Goal: Transaction & Acquisition: Purchase product/service

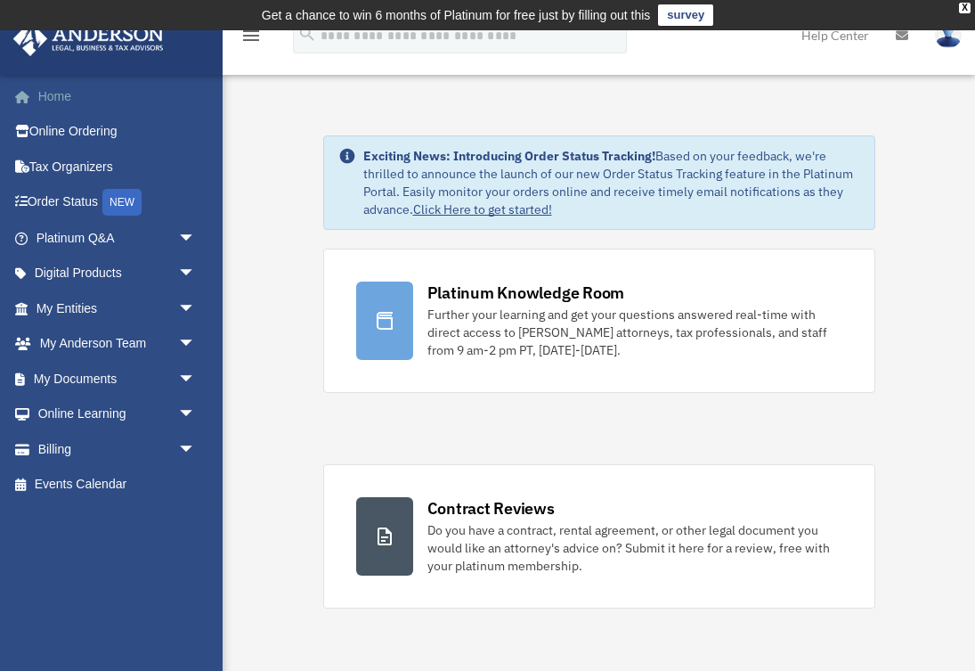
click at [63, 100] on link "Home" at bounding box center [117, 96] width 210 height 36
click at [903, 37] on icon at bounding box center [902, 35] width 12 height 12
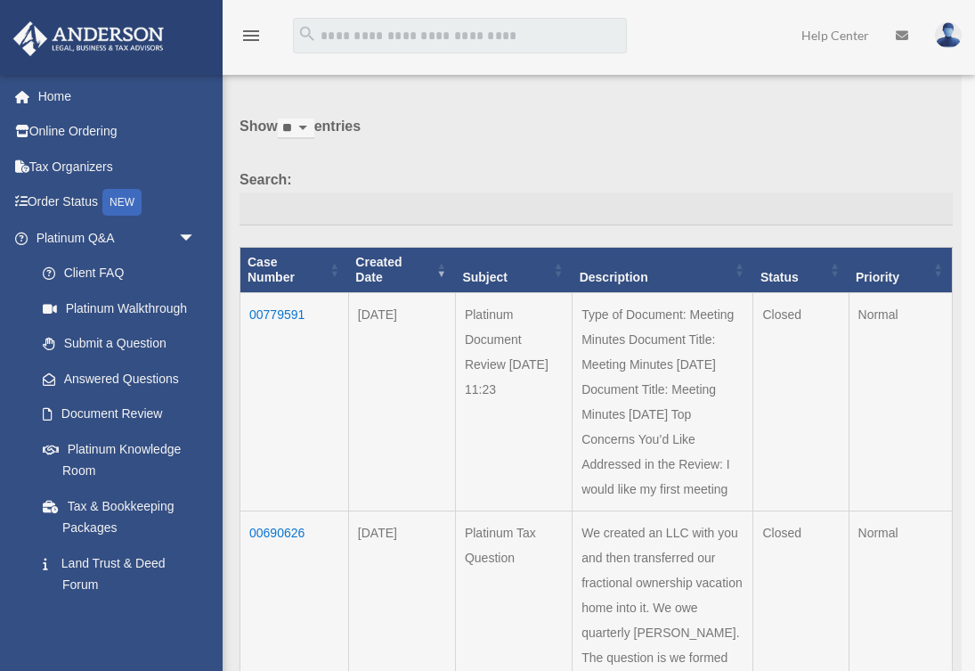
scroll to position [69, 0]
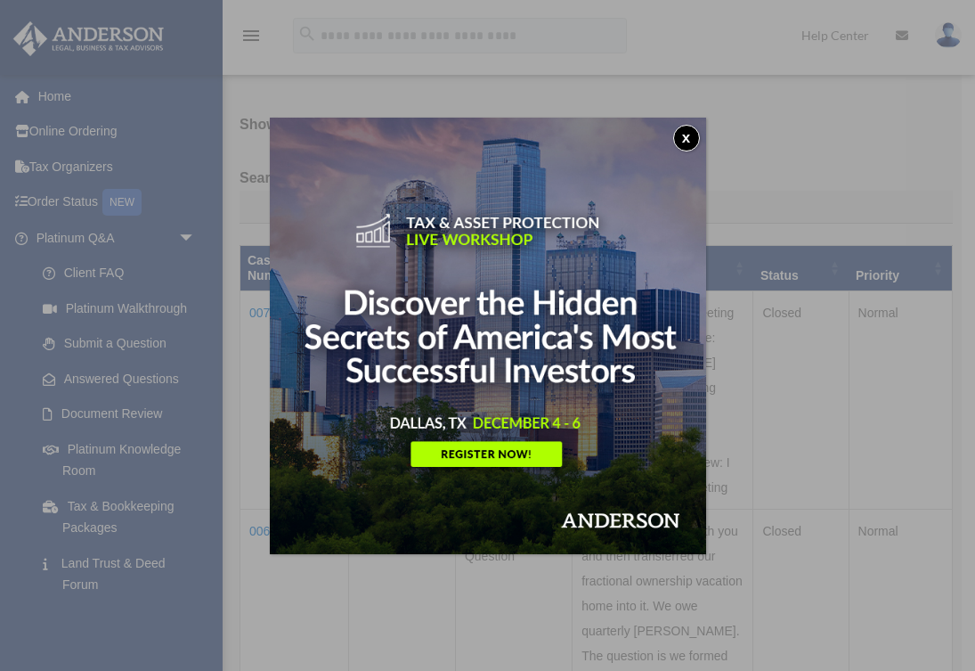
click at [688, 135] on button "x" at bounding box center [686, 138] width 27 height 27
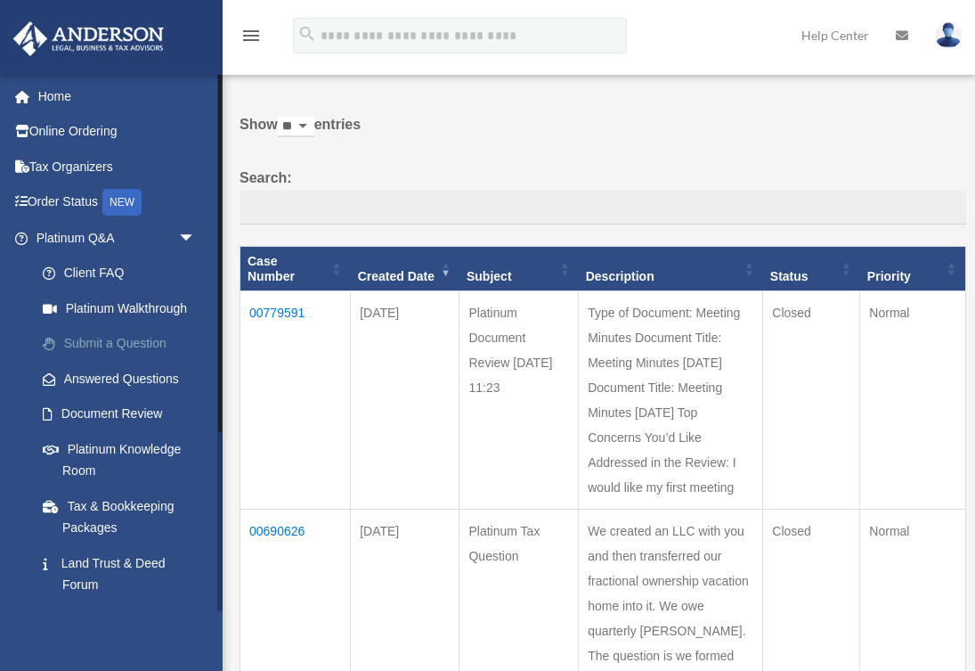
scroll to position [0, 0]
click at [252, 36] on icon "menu" at bounding box center [250, 35] width 21 height 21
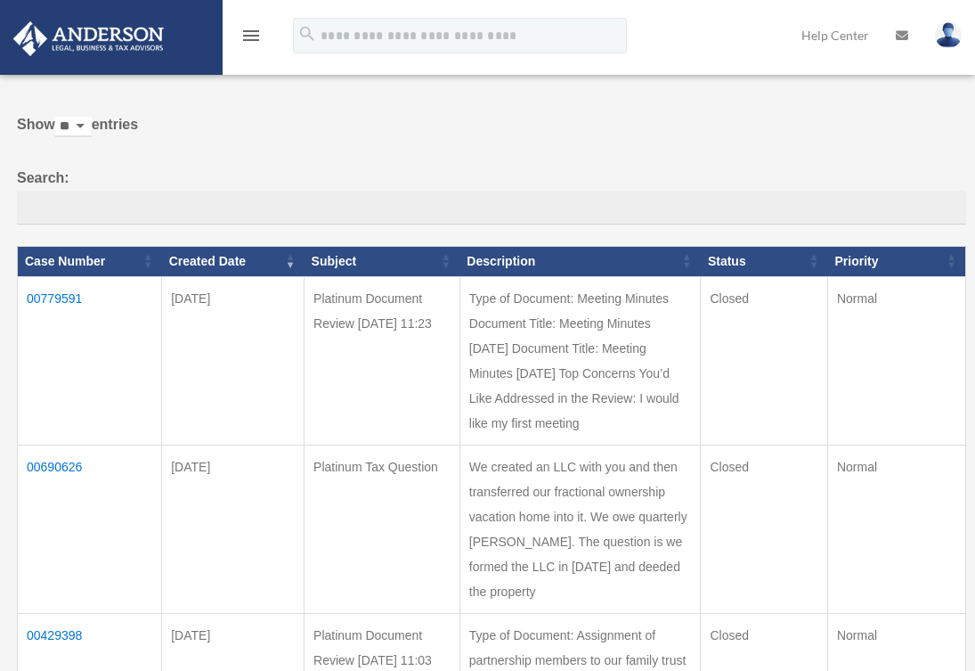
click at [250, 34] on icon "menu" at bounding box center [250, 35] width 21 height 21
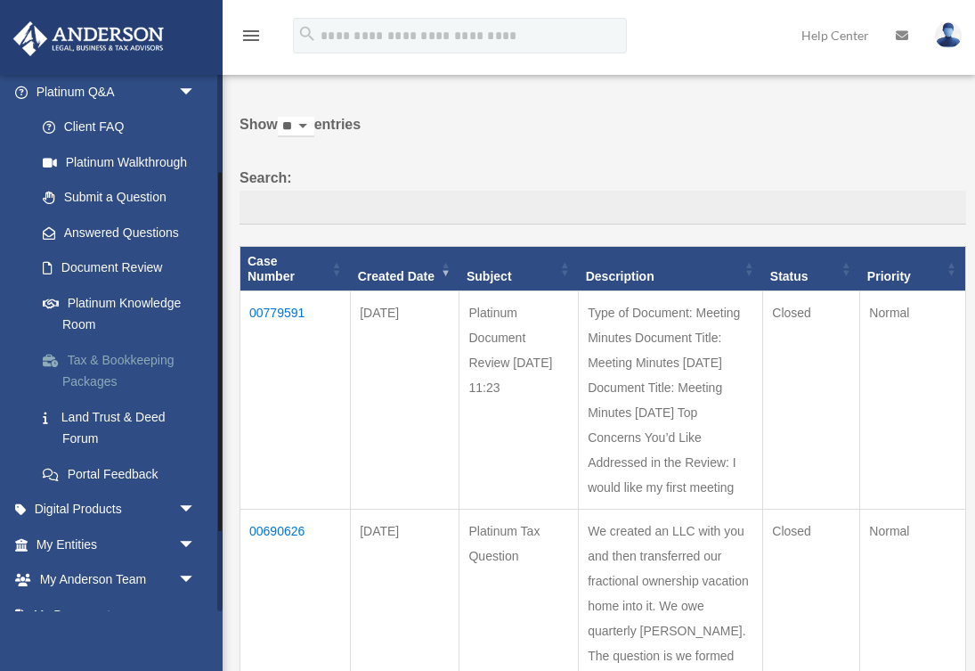
scroll to position [147, 0]
click at [92, 527] on link "My Entities arrow_drop_down" at bounding box center [117, 543] width 210 height 36
click at [180, 531] on span "arrow_drop_down" at bounding box center [196, 543] width 36 height 37
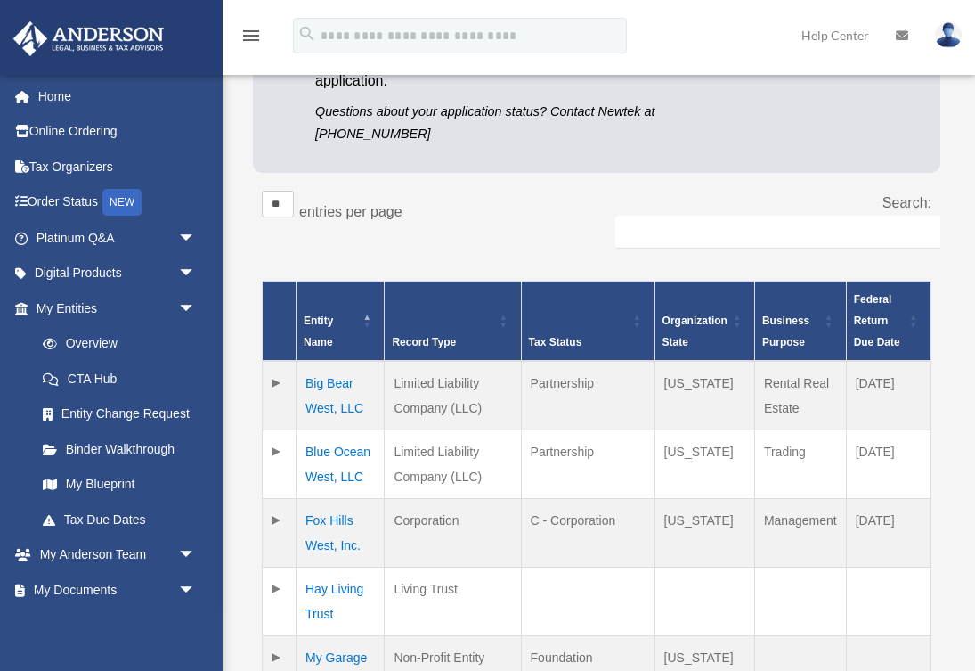
scroll to position [411, 0]
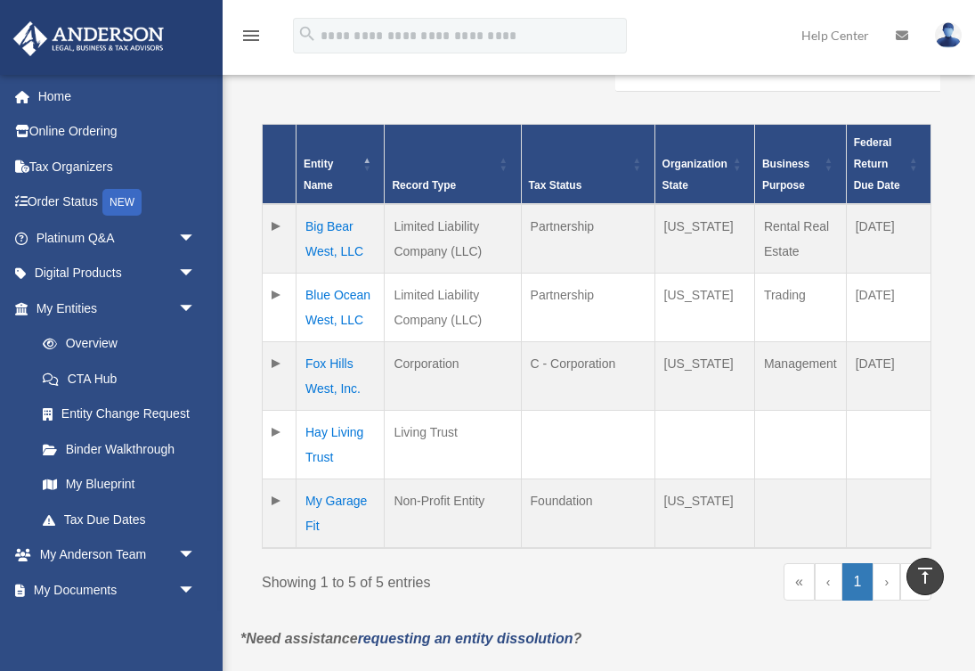
click at [337, 495] on td "My Garage Fit" at bounding box center [341, 513] width 88 height 69
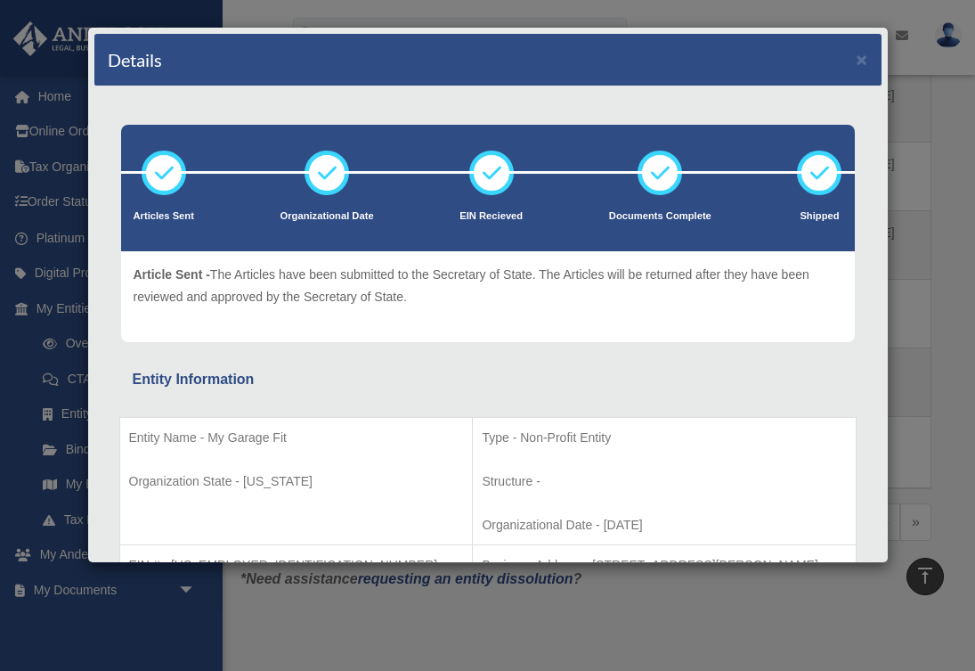
scroll to position [0, 0]
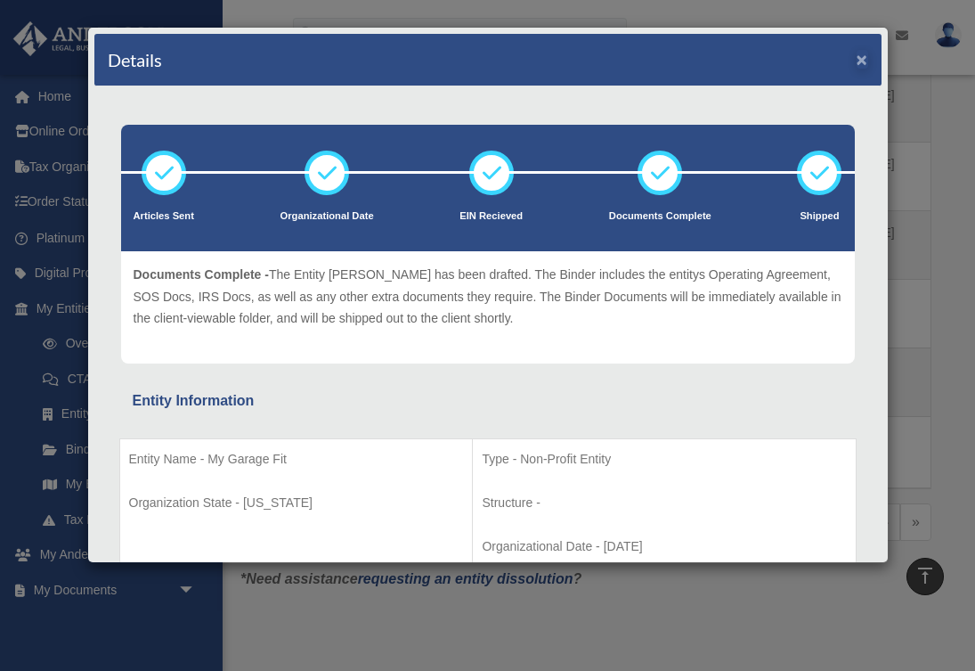
click at [860, 62] on button "×" at bounding box center [863, 59] width 12 height 19
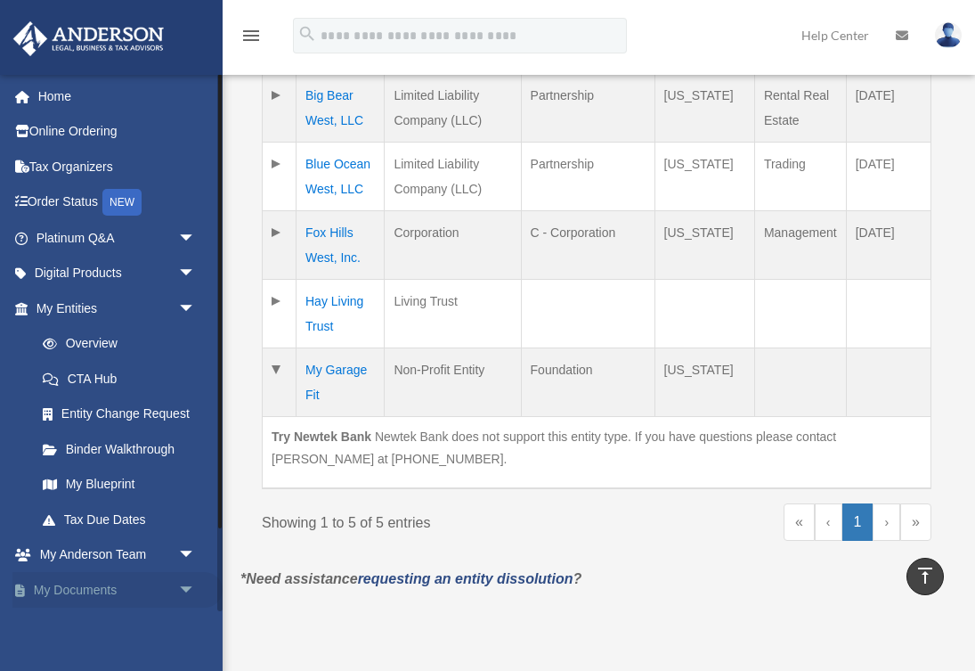
click at [88, 584] on link "My Documents arrow_drop_down" at bounding box center [117, 590] width 210 height 36
click at [181, 580] on span "arrow_drop_down" at bounding box center [196, 590] width 36 height 37
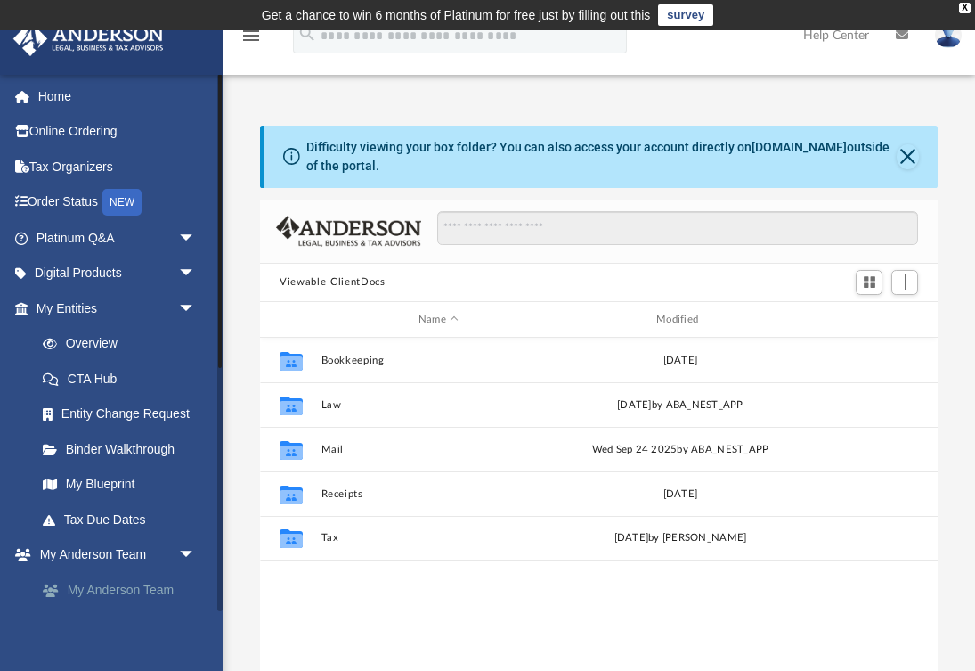
scroll to position [1, 1]
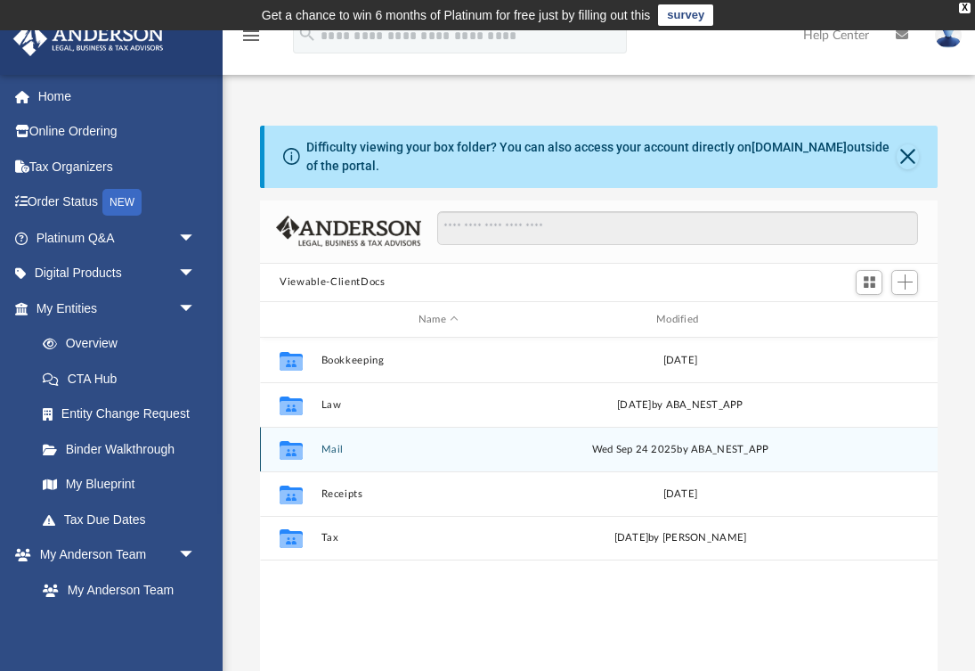
click at [336, 444] on button "Mail" at bounding box center [439, 450] width 234 height 12
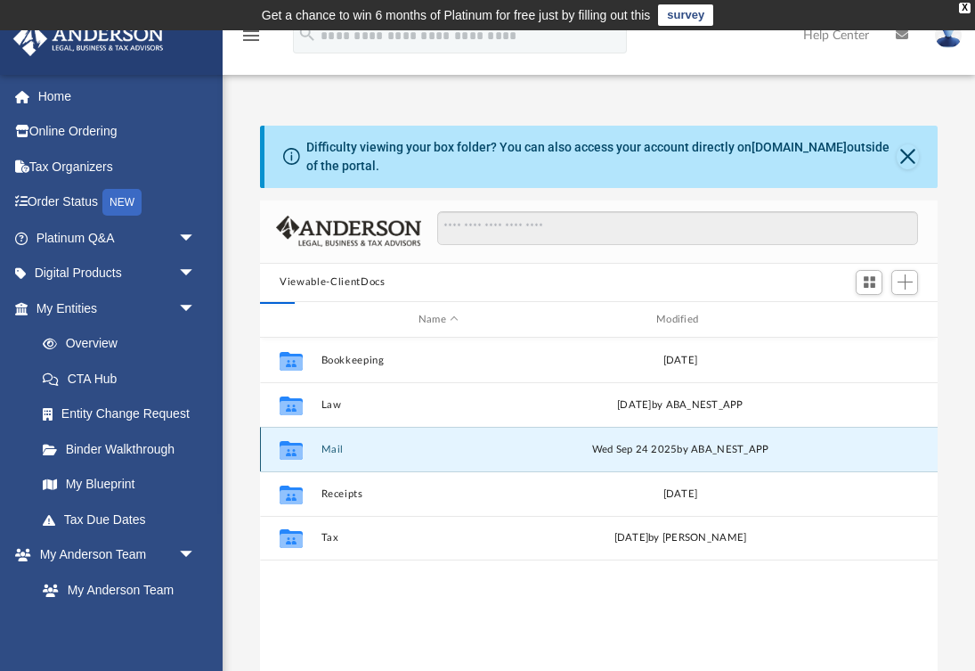
click at [336, 444] on button "Mail" at bounding box center [439, 450] width 234 height 12
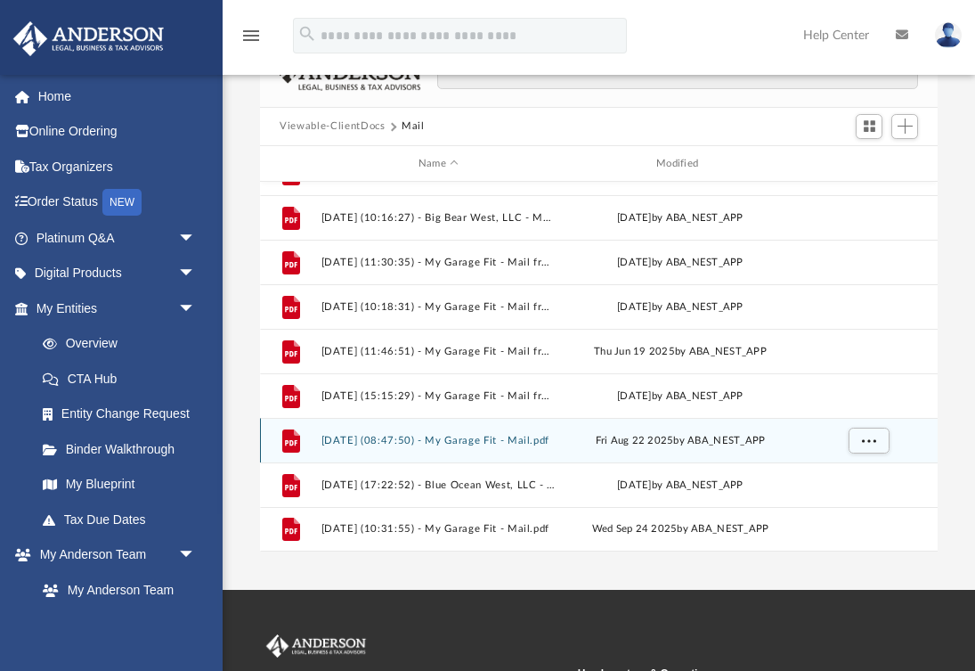
scroll to position [161, 0]
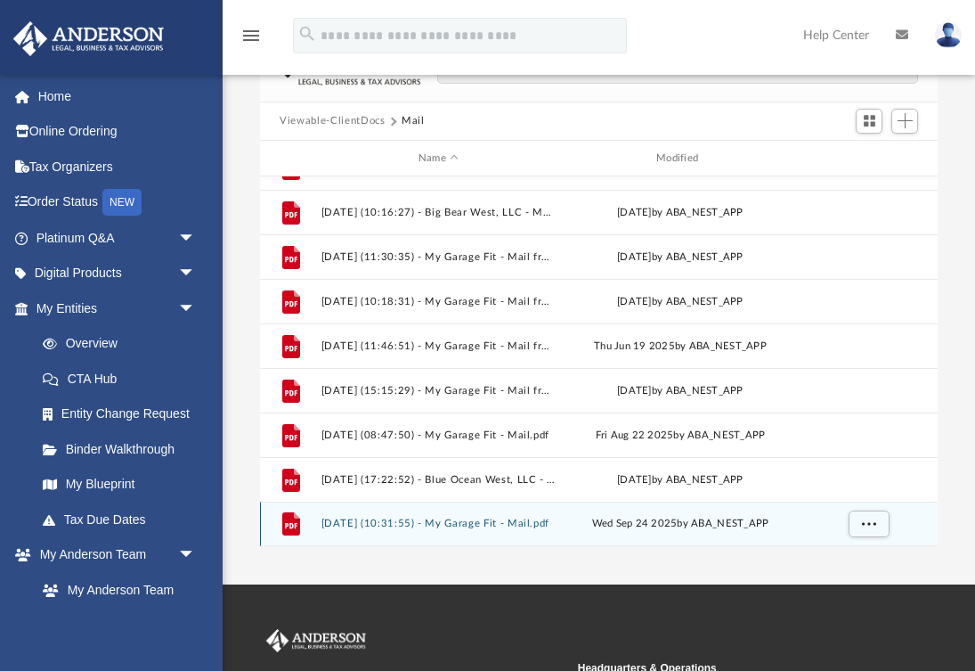
click at [336, 521] on button "2025.09.24 (10:31:55) - My Garage Fit - Mail.pdf" at bounding box center [439, 524] width 234 height 12
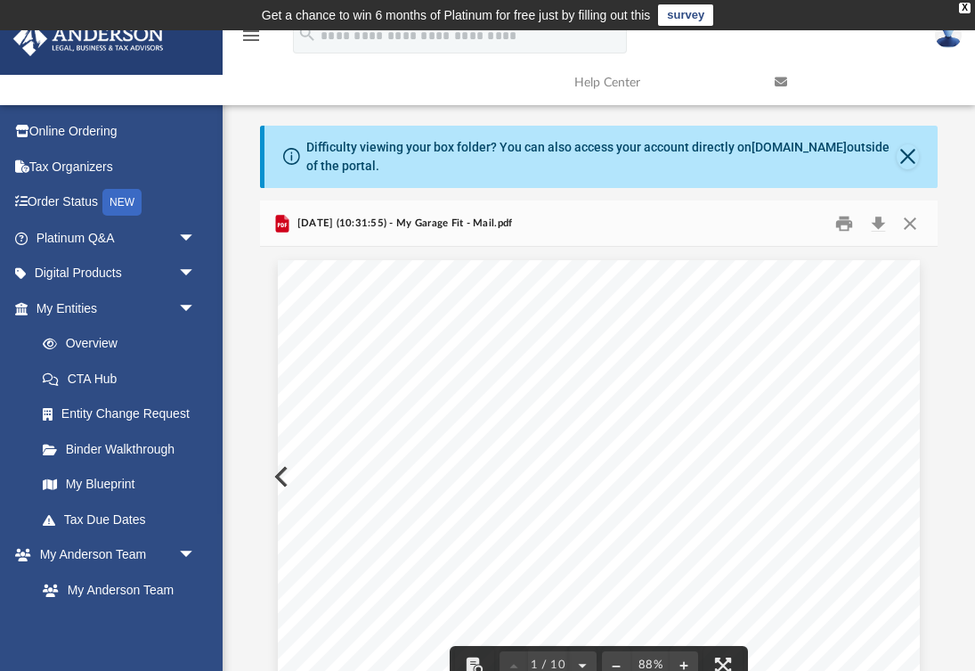
scroll to position [0, 0]
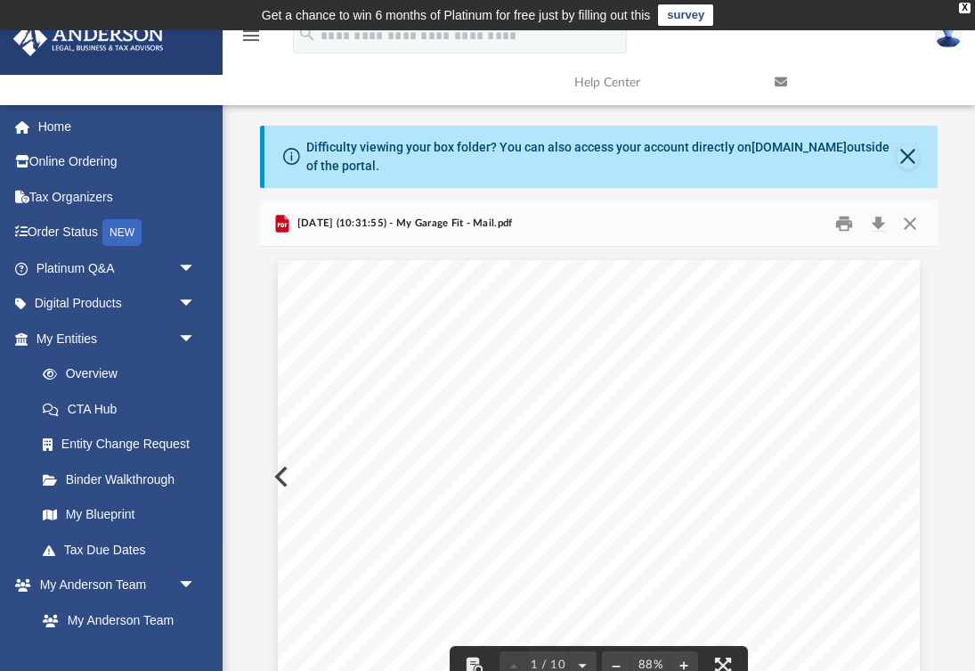
click at [283, 474] on div "Page 1" at bounding box center [599, 665] width 642 height 811
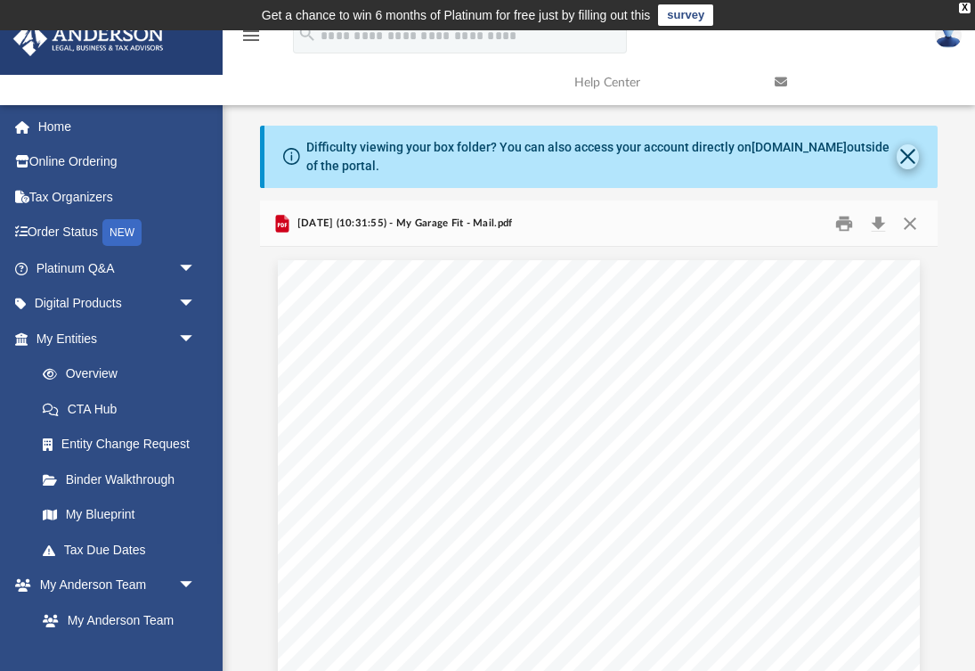
click at [902, 157] on button "Close" at bounding box center [908, 156] width 22 height 25
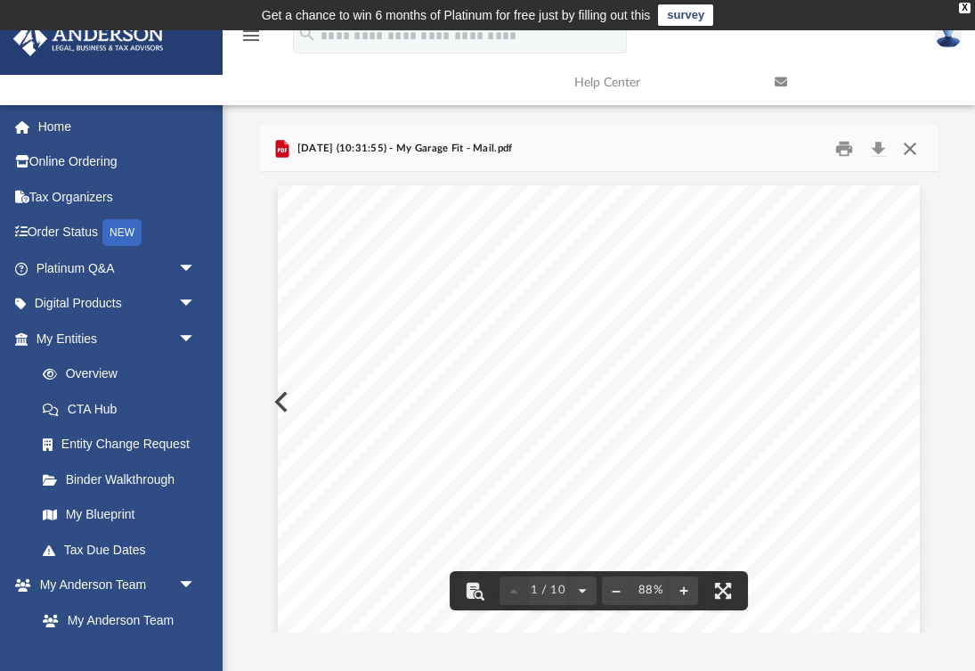
click at [910, 150] on button "Close" at bounding box center [909, 148] width 32 height 28
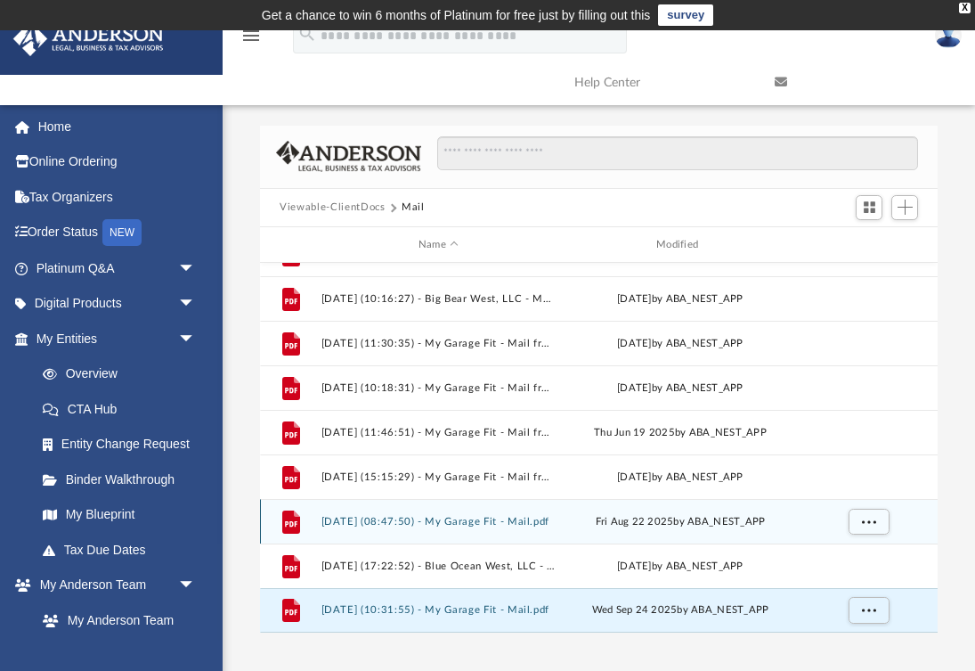
click at [464, 521] on button "2025.08.22 (08:47:50) - My Garage Fit - Mail.pdf" at bounding box center [439, 522] width 234 height 12
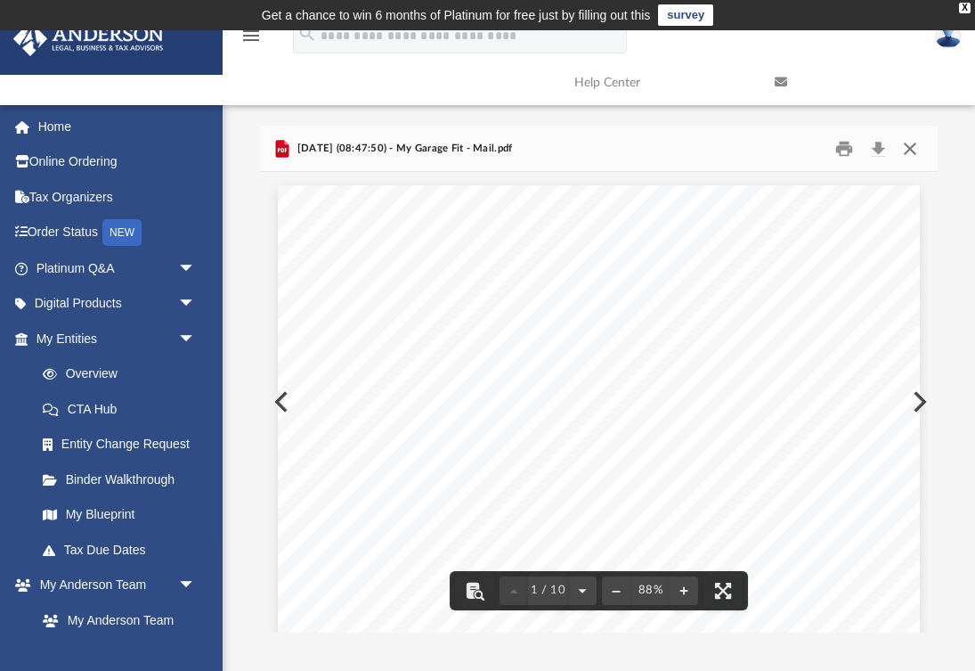
click at [914, 143] on button "Close" at bounding box center [909, 148] width 32 height 28
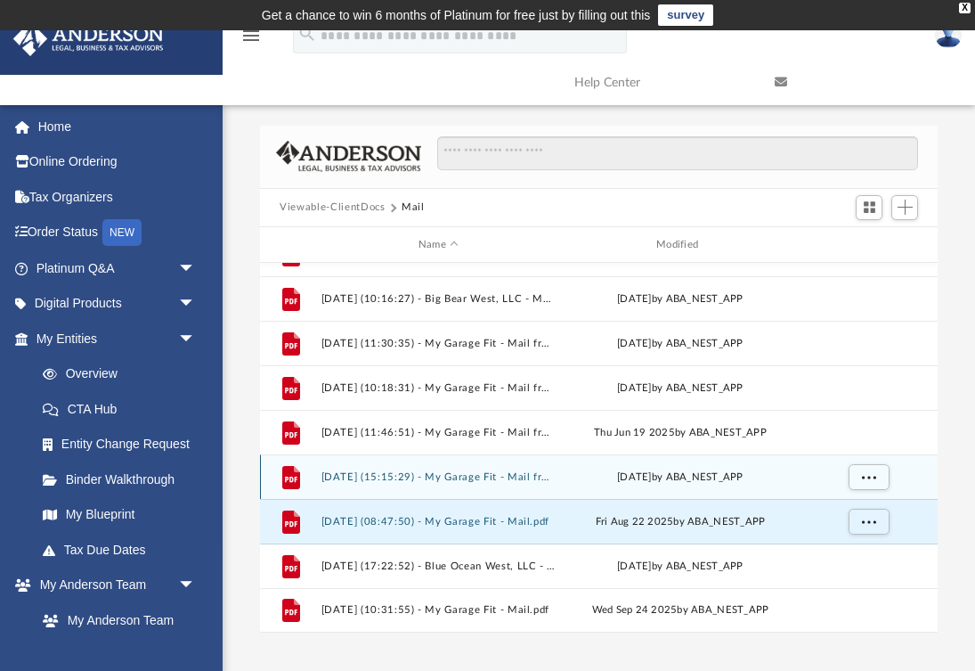
click at [530, 477] on button "2025.07.21 (15:15:29) - My Garage Fit - Mail from T-MOBILE FOR BUSINESS.pdf" at bounding box center [439, 477] width 234 height 12
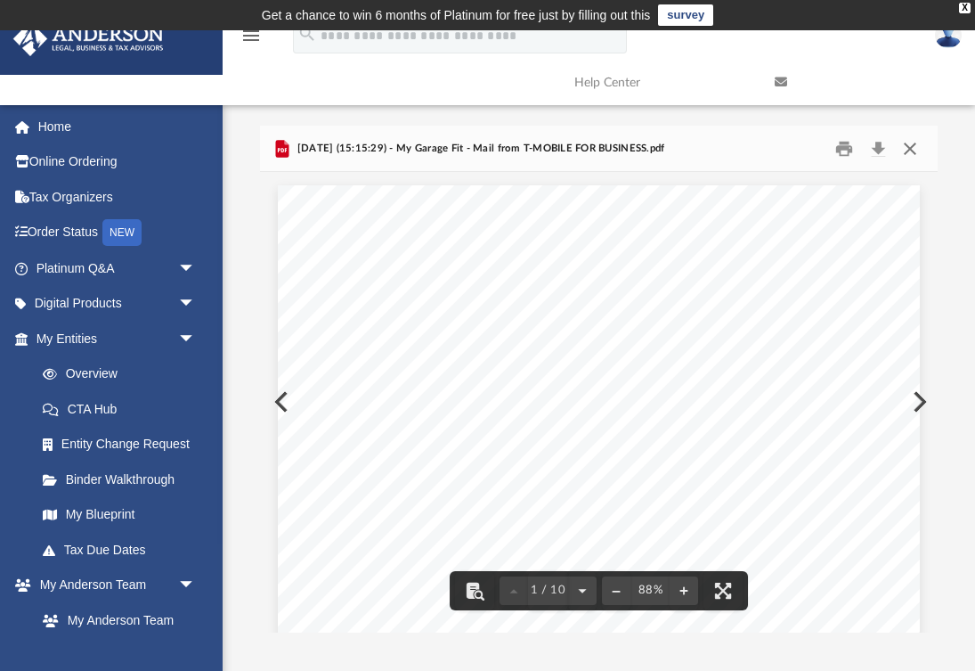
click at [908, 143] on button "Close" at bounding box center [909, 148] width 32 height 28
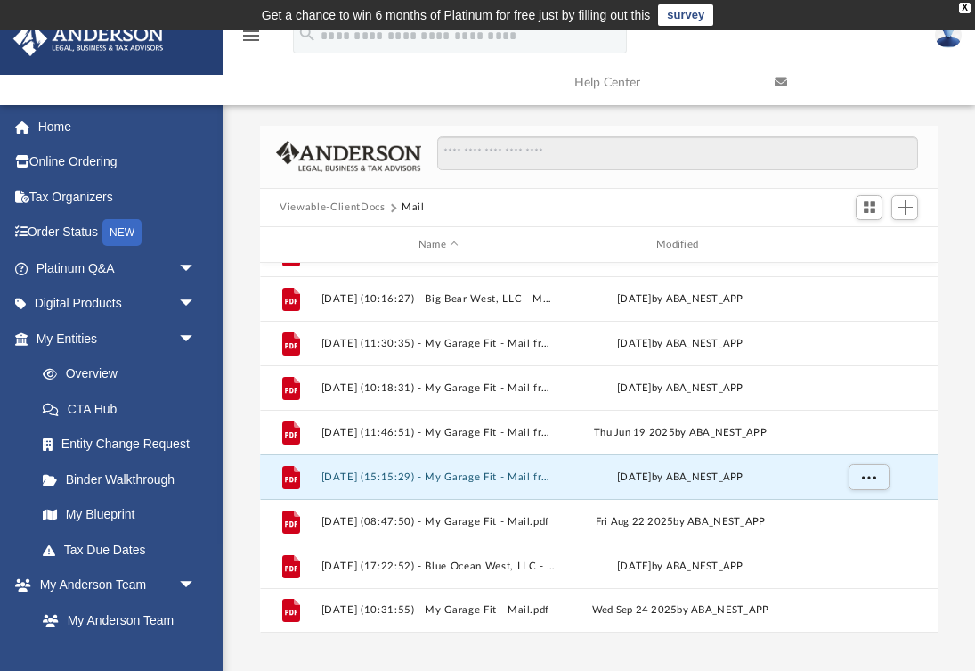
click at [247, 38] on icon "menu" at bounding box center [250, 35] width 21 height 21
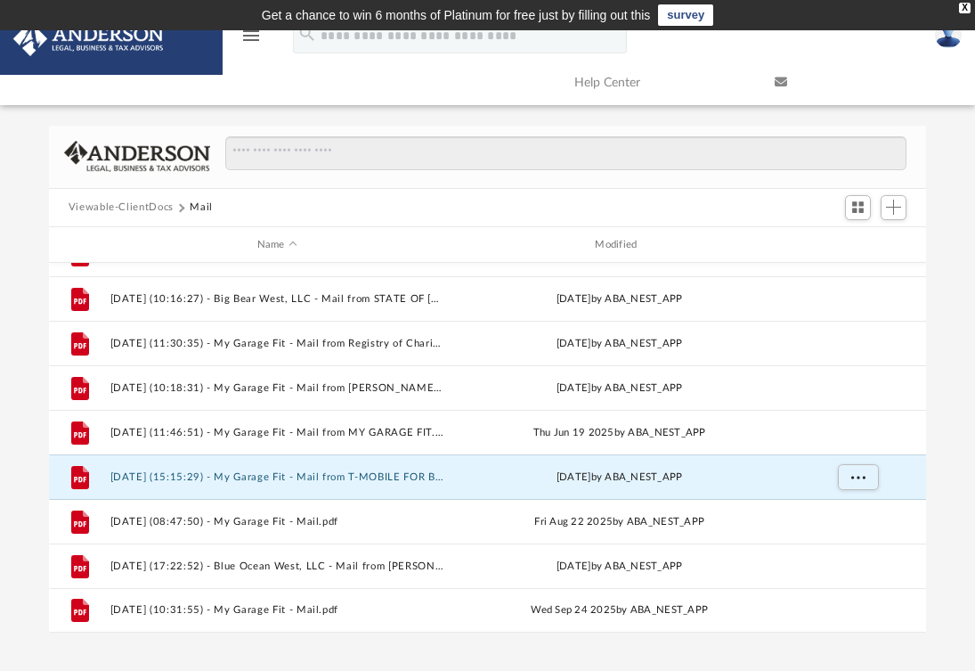
scroll to position [1, 1]
click at [247, 38] on icon "menu" at bounding box center [250, 35] width 21 height 21
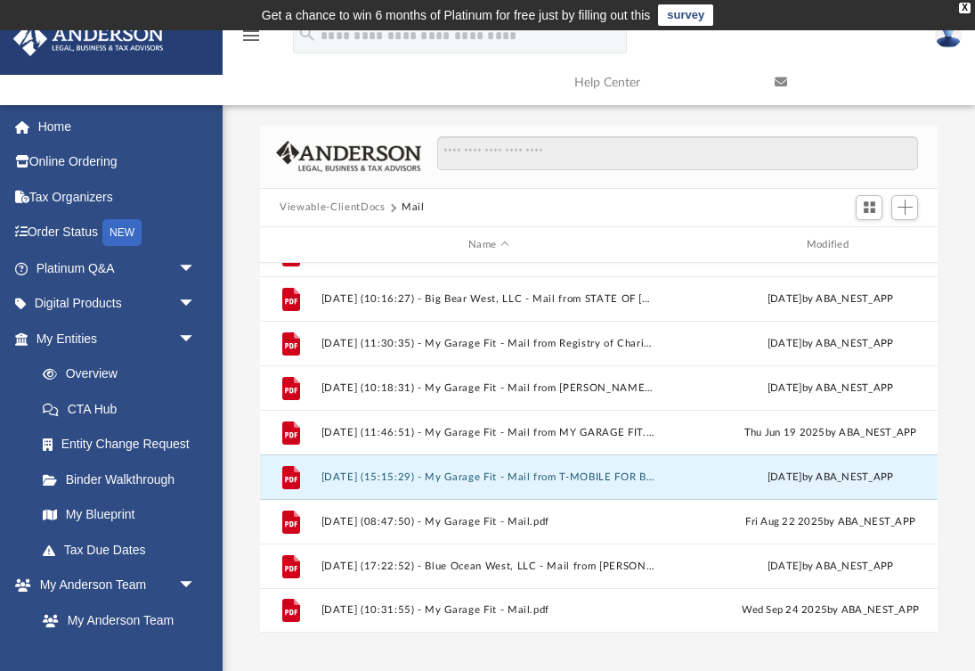
scroll to position [405, 677]
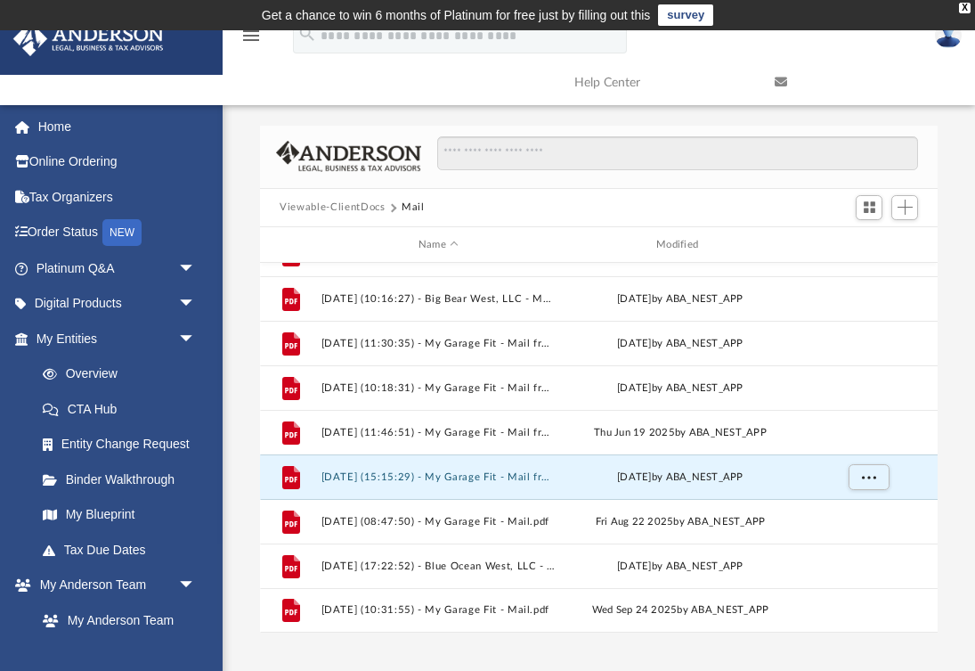
click at [154, 45] on img at bounding box center [88, 38] width 161 height 35
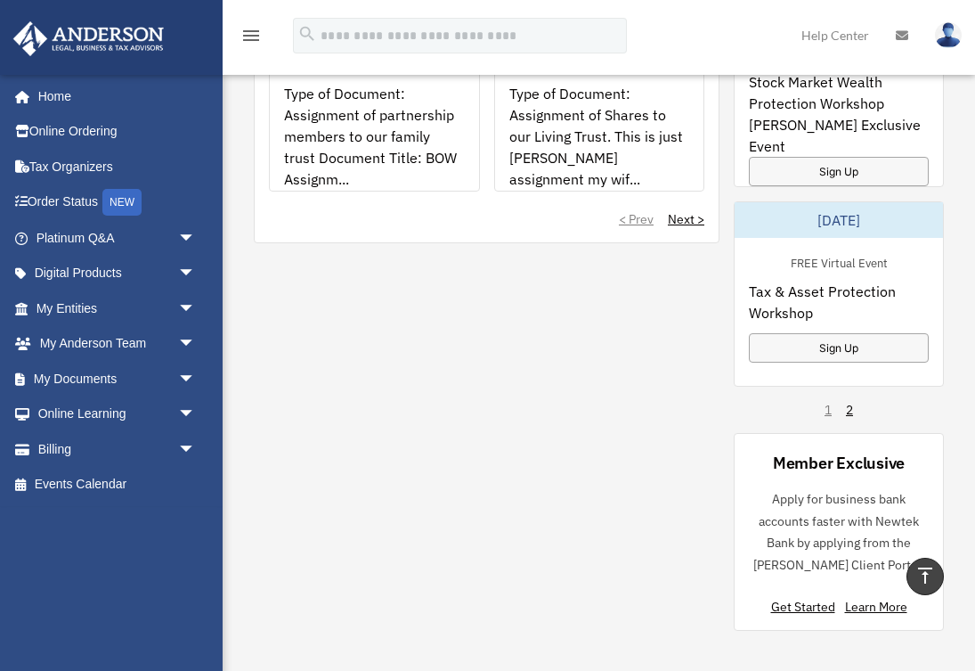
scroll to position [1504, 0]
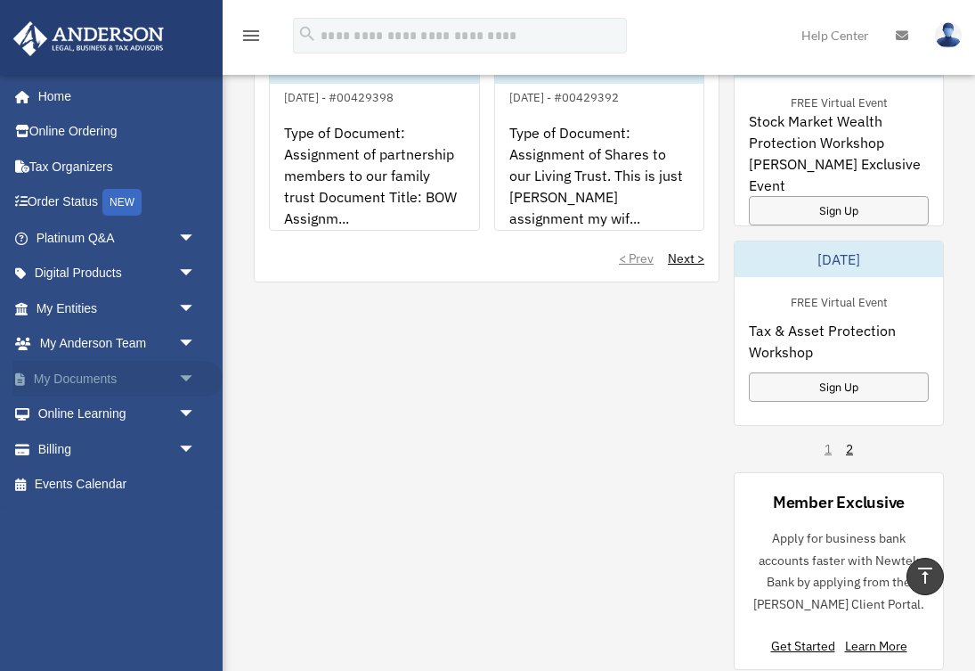
click at [67, 364] on link "My Documents arrow_drop_down" at bounding box center [117, 379] width 210 height 36
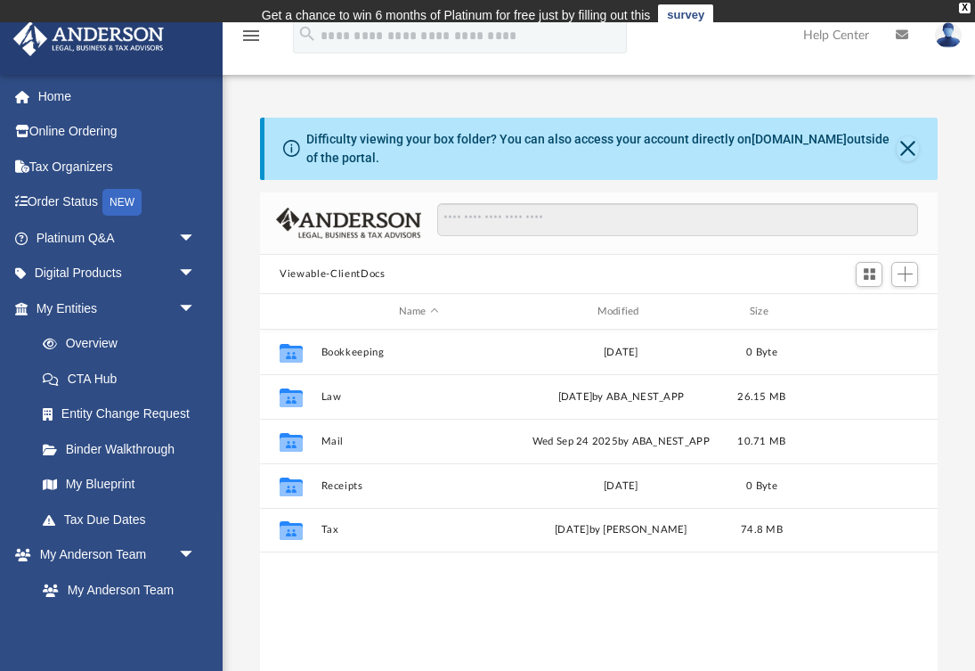
scroll to position [405, 677]
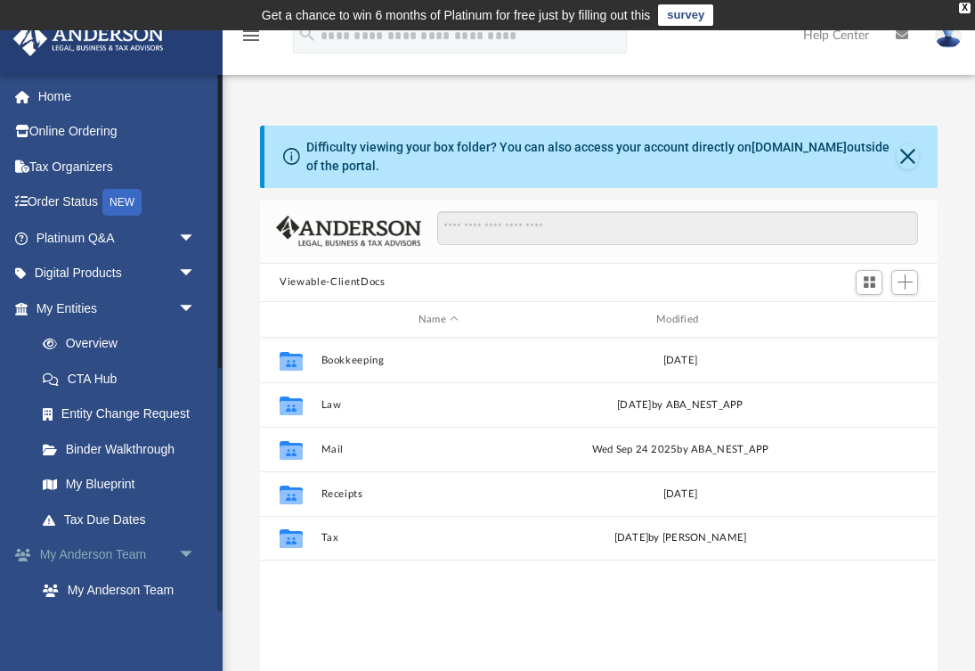
click at [122, 554] on link "My Anderson Team arrow_drop_down" at bounding box center [117, 555] width 210 height 36
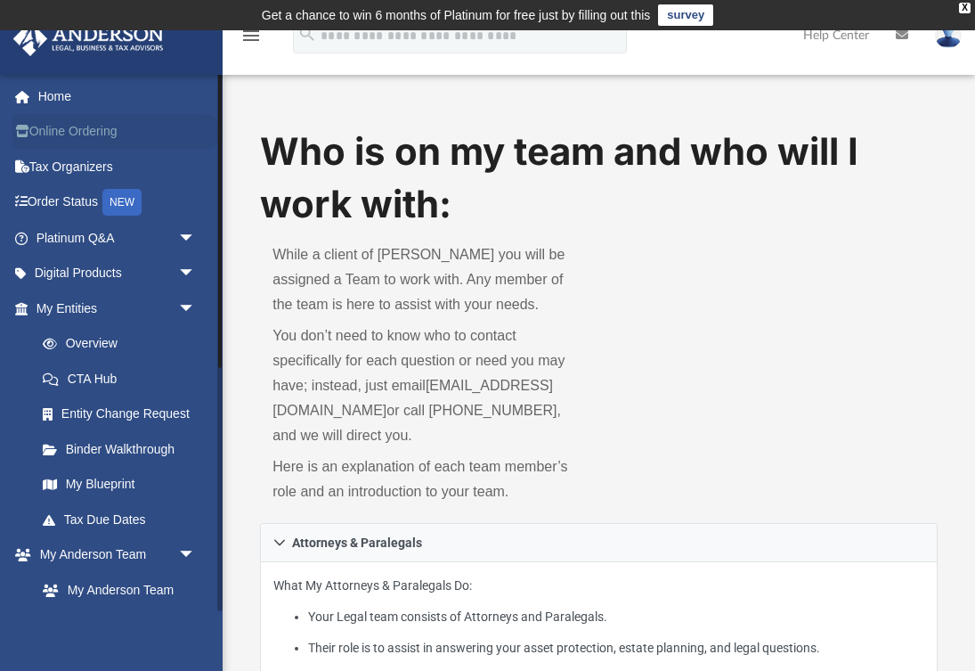
click at [86, 134] on link "Online Ordering" at bounding box center [117, 132] width 210 height 36
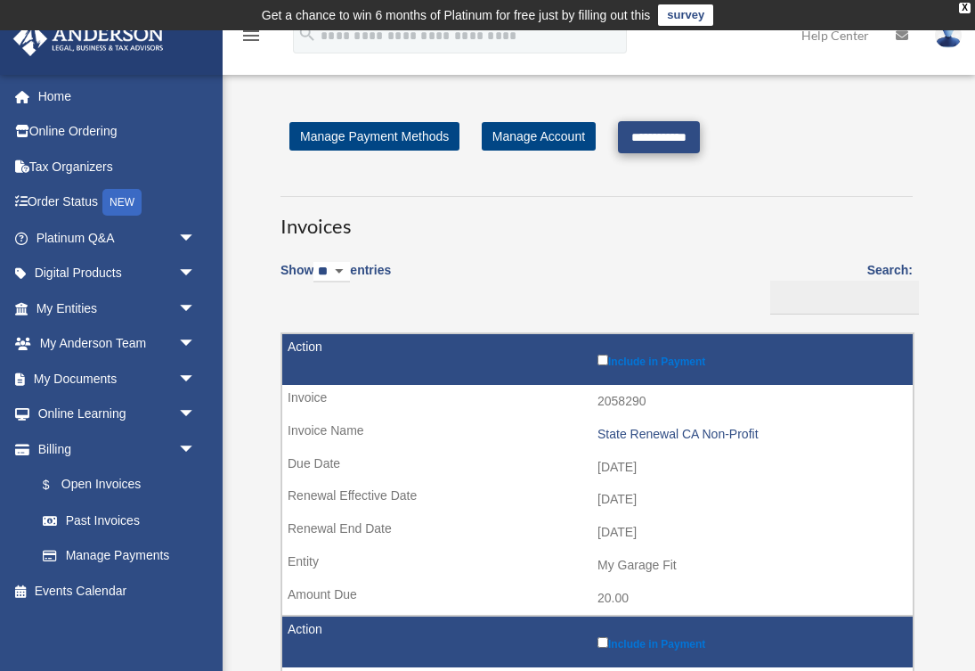
click at [697, 129] on input "**********" at bounding box center [659, 137] width 82 height 32
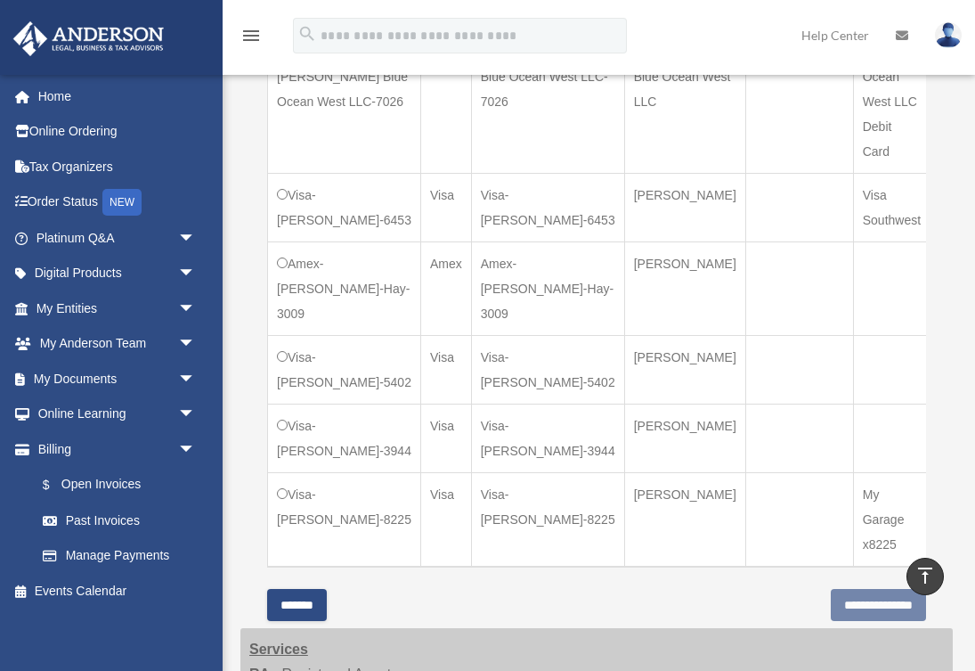
scroll to position [1028, 0]
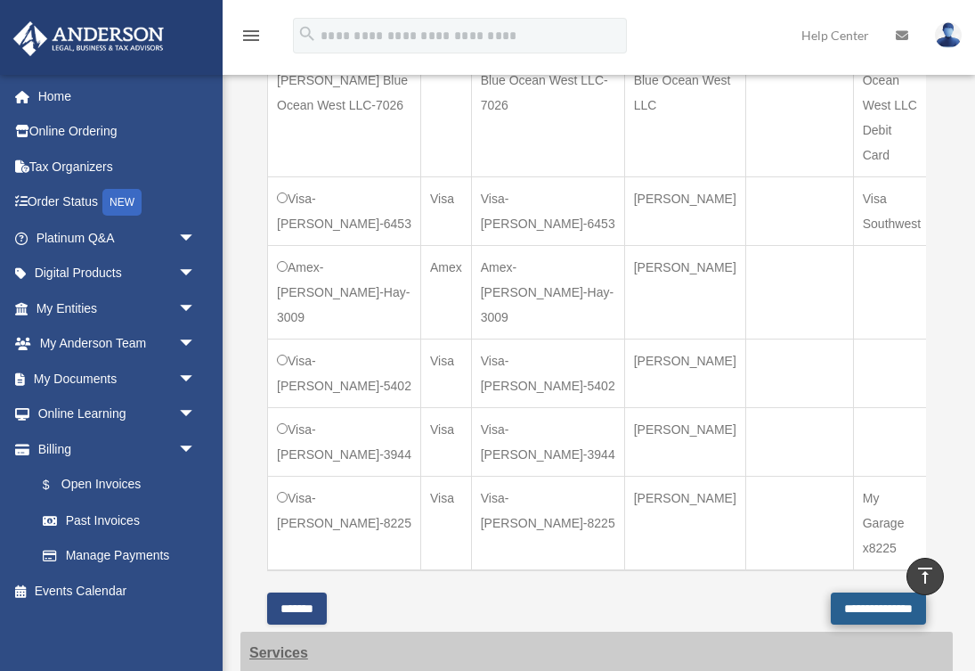
click at [864, 592] on input "**********" at bounding box center [878, 608] width 95 height 32
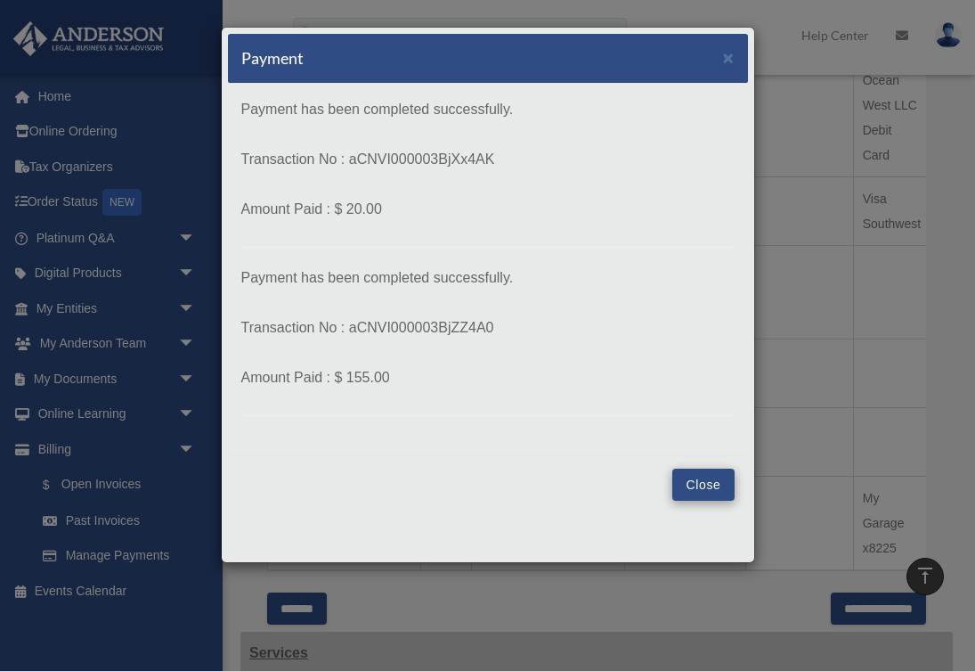
click at [703, 476] on button "Close" at bounding box center [702, 484] width 61 height 32
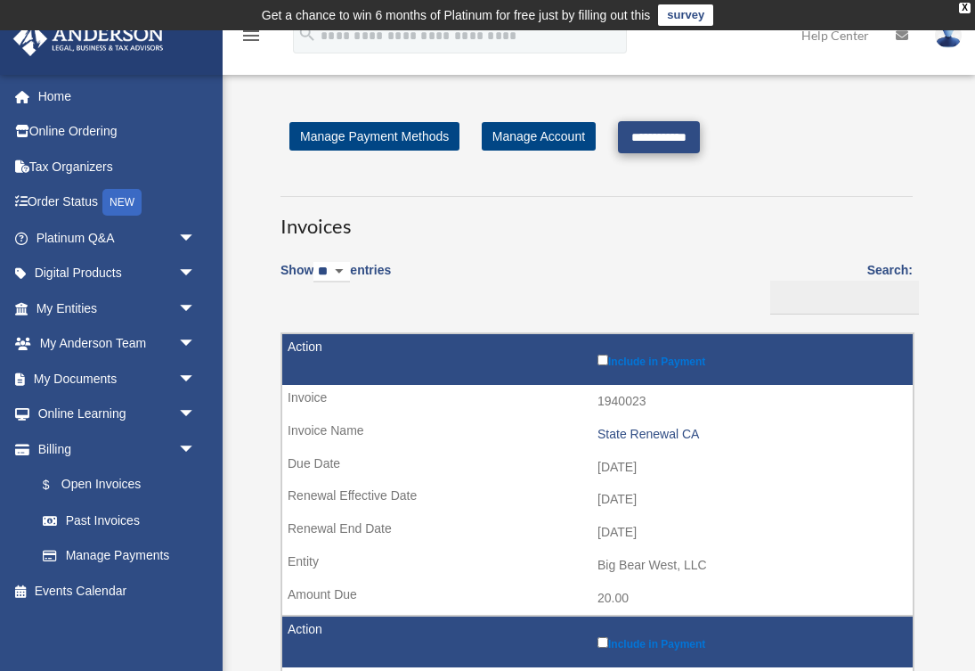
click at [670, 134] on input "**********" at bounding box center [659, 137] width 82 height 32
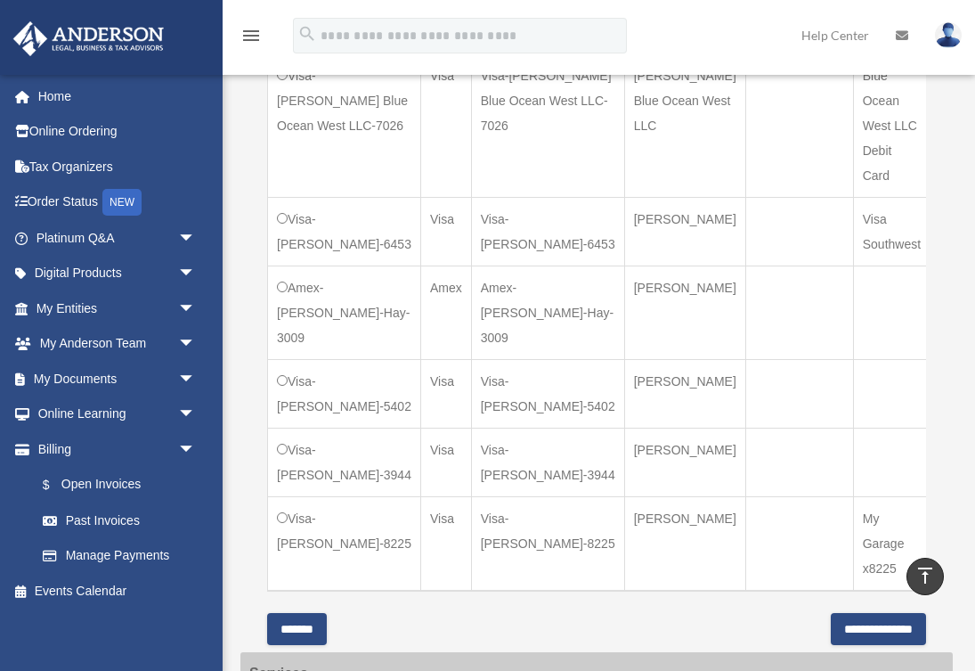
scroll to position [1032, 0]
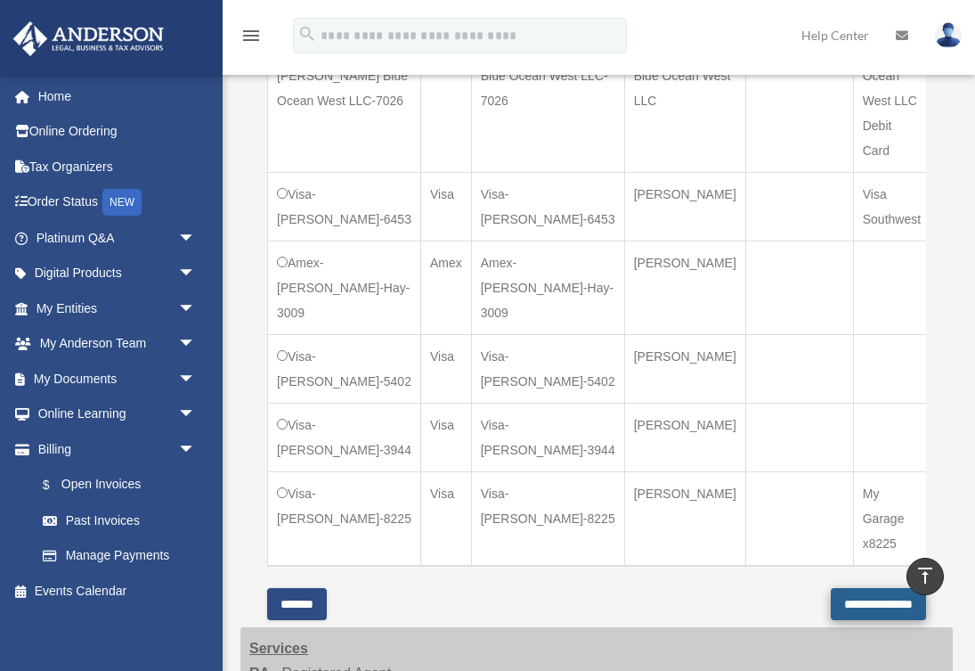
click at [839, 588] on input "**********" at bounding box center [878, 604] width 95 height 32
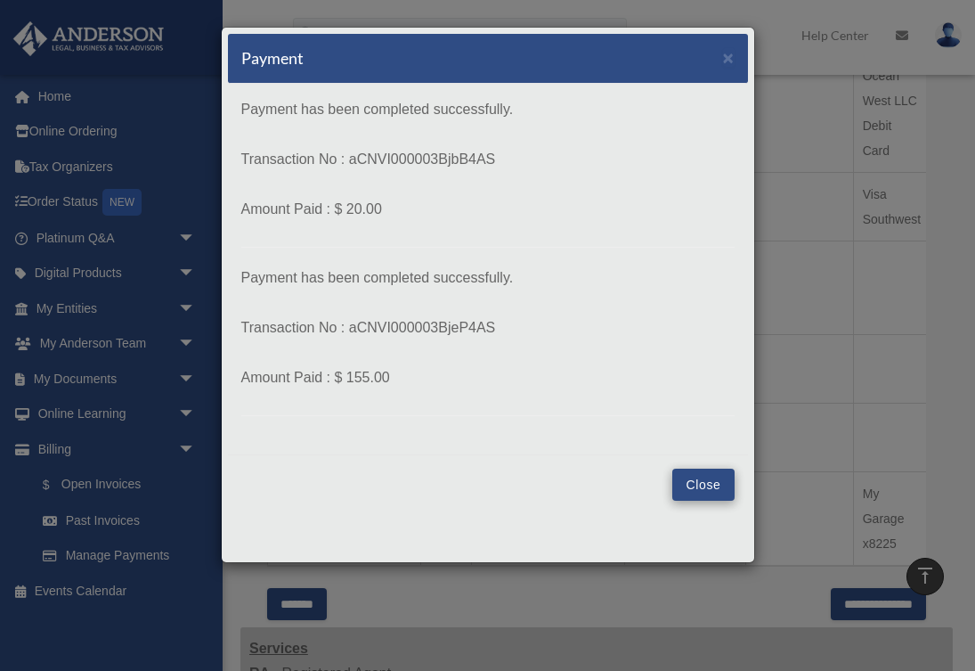
click at [708, 476] on button "Close" at bounding box center [702, 484] width 61 height 32
